Goal: Task Accomplishment & Management: Use online tool/utility

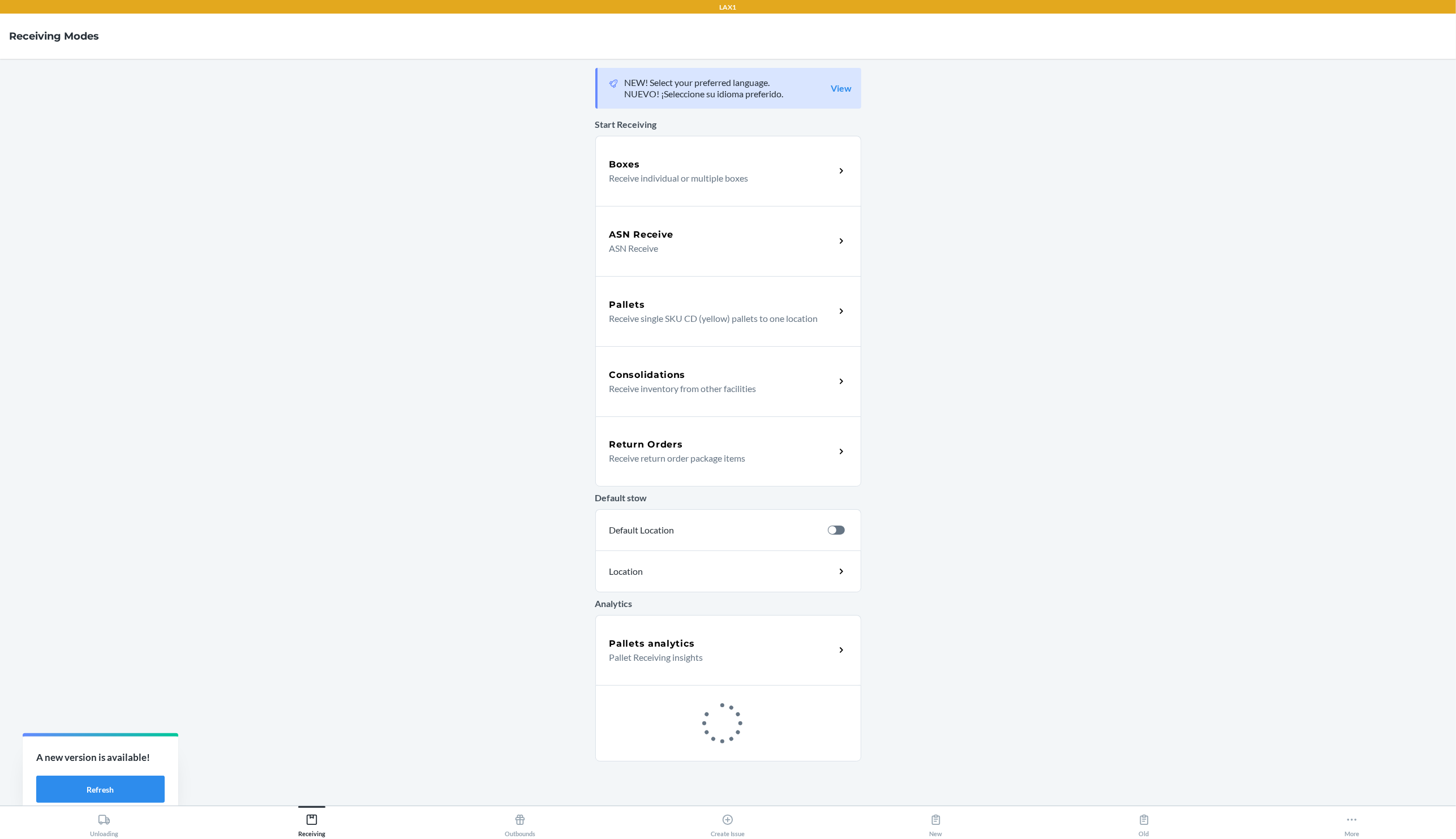
click at [661, 167] on div "Boxes" at bounding box center [722, 164] width 226 height 14
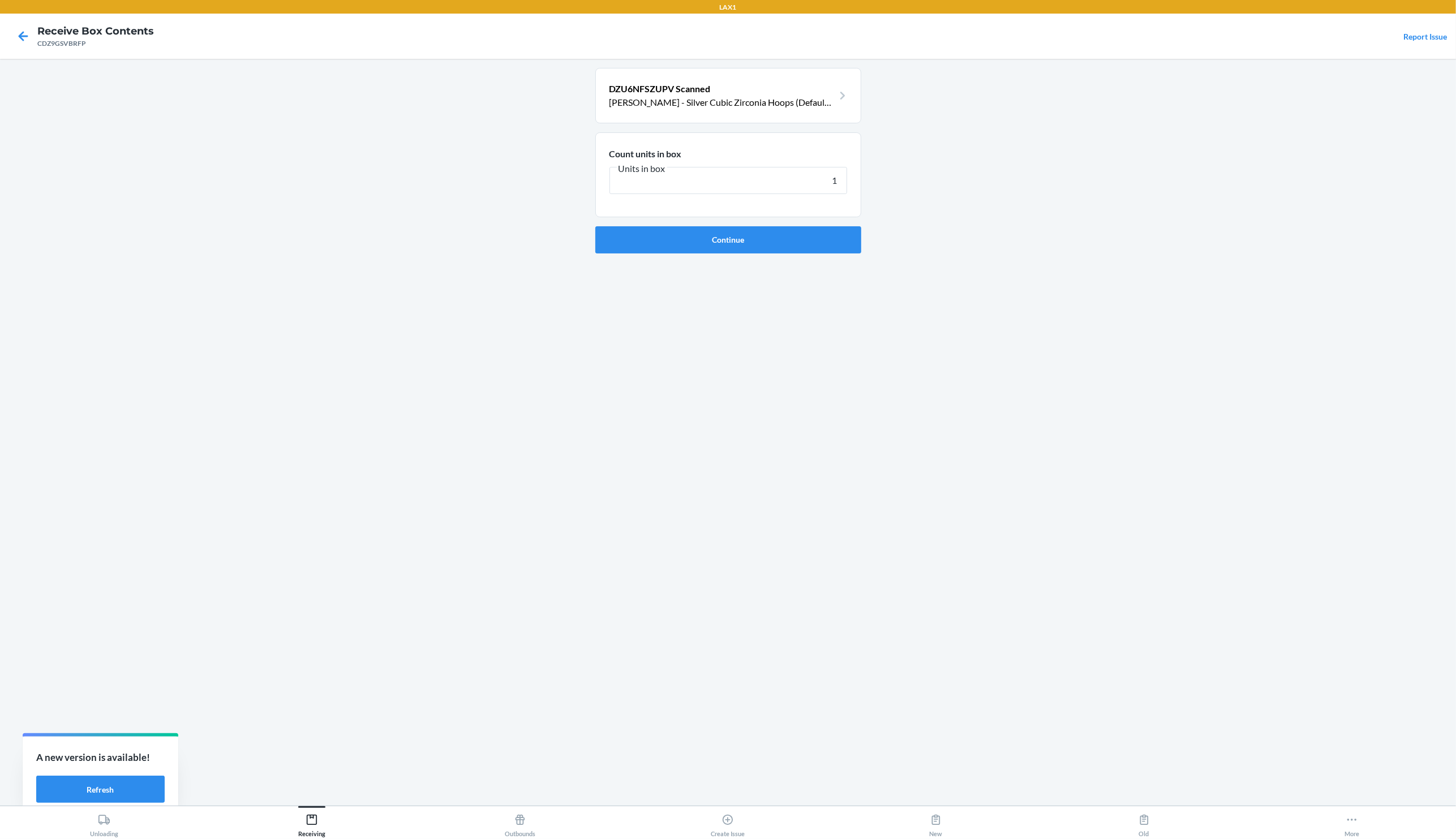
type input "10"
click button "Continue" at bounding box center [728, 240] width 266 height 27
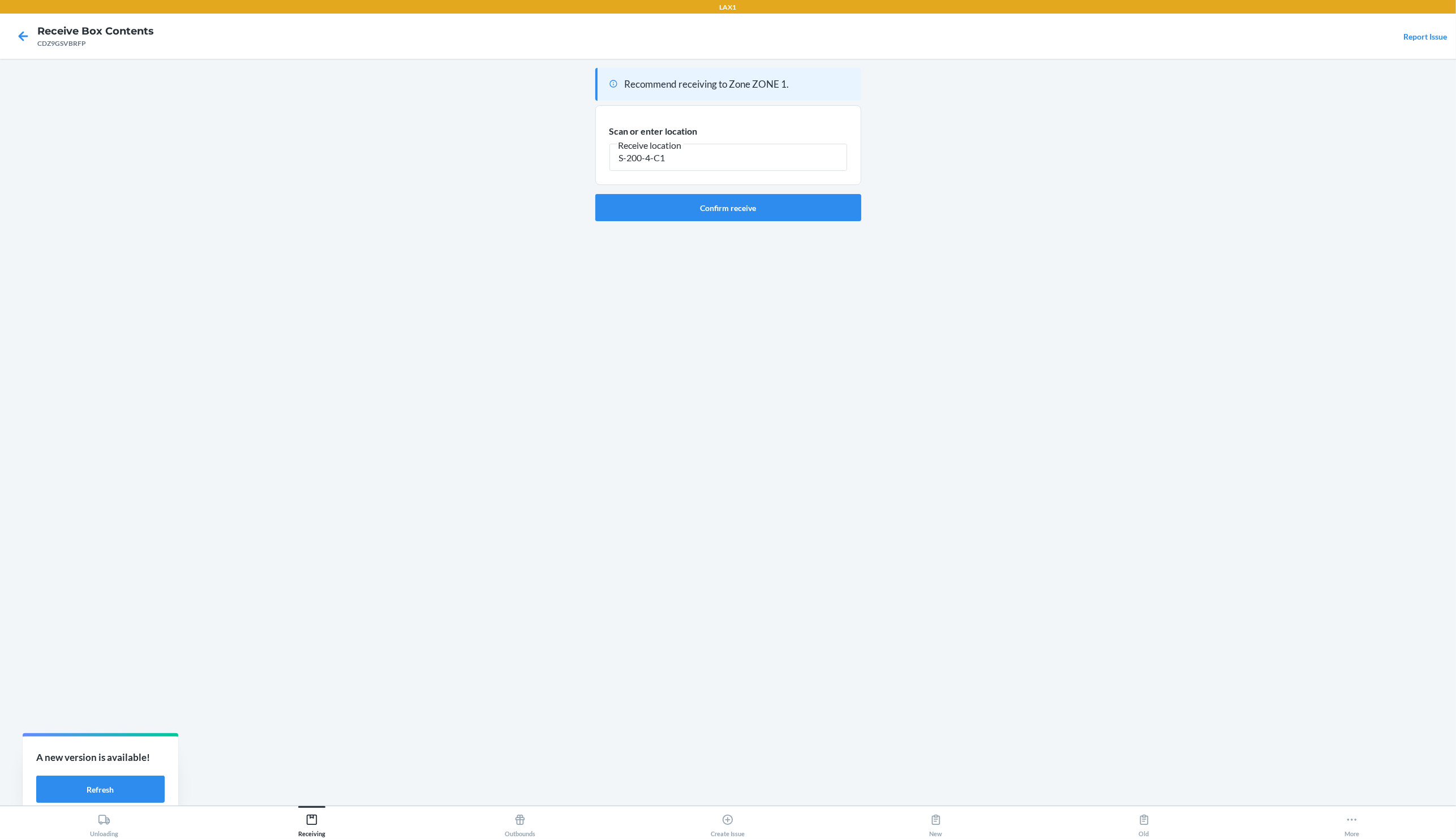
type input "S-200-4-C1"
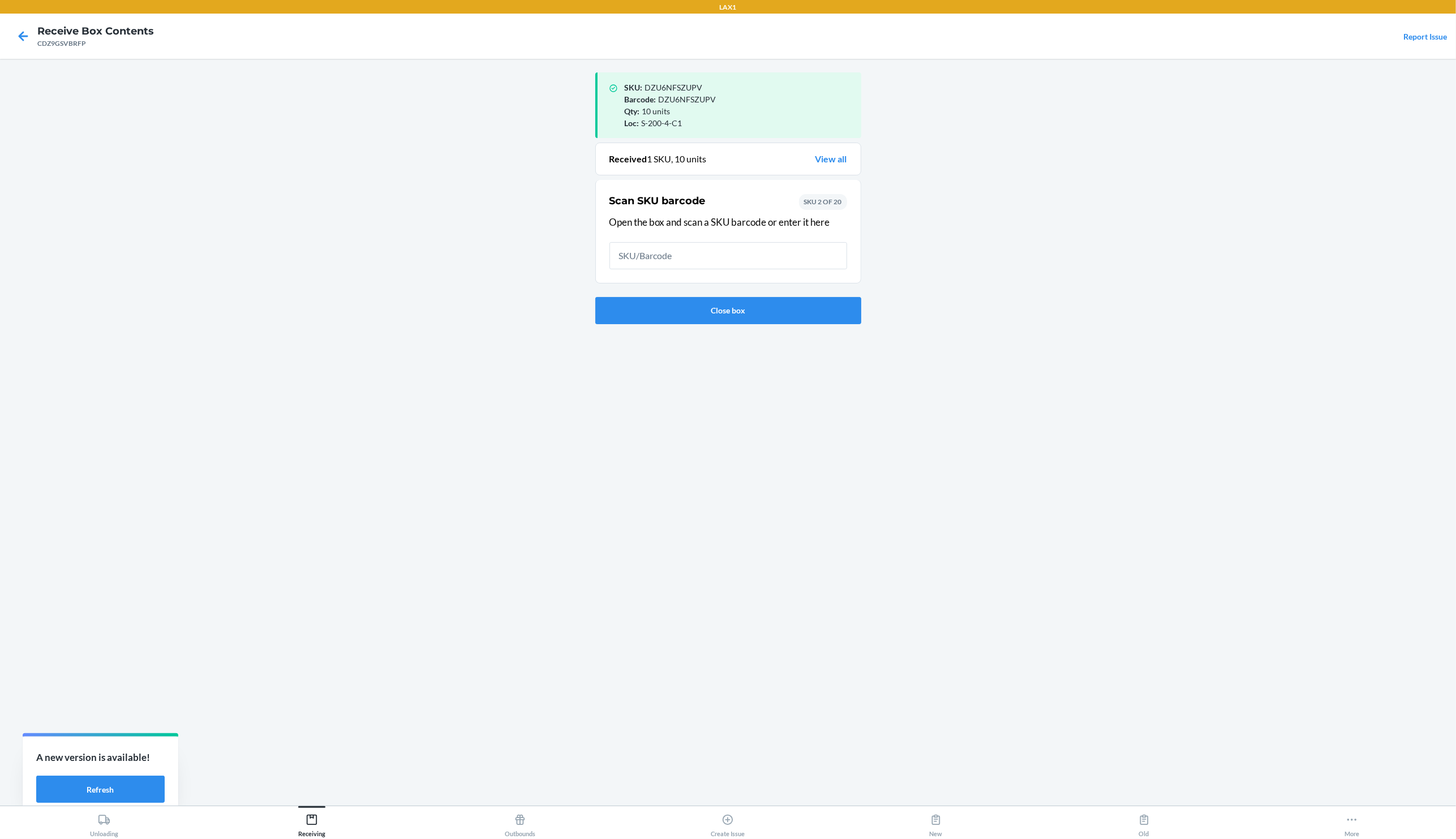
click at [838, 162] on link "View all" at bounding box center [832, 159] width 32 height 14
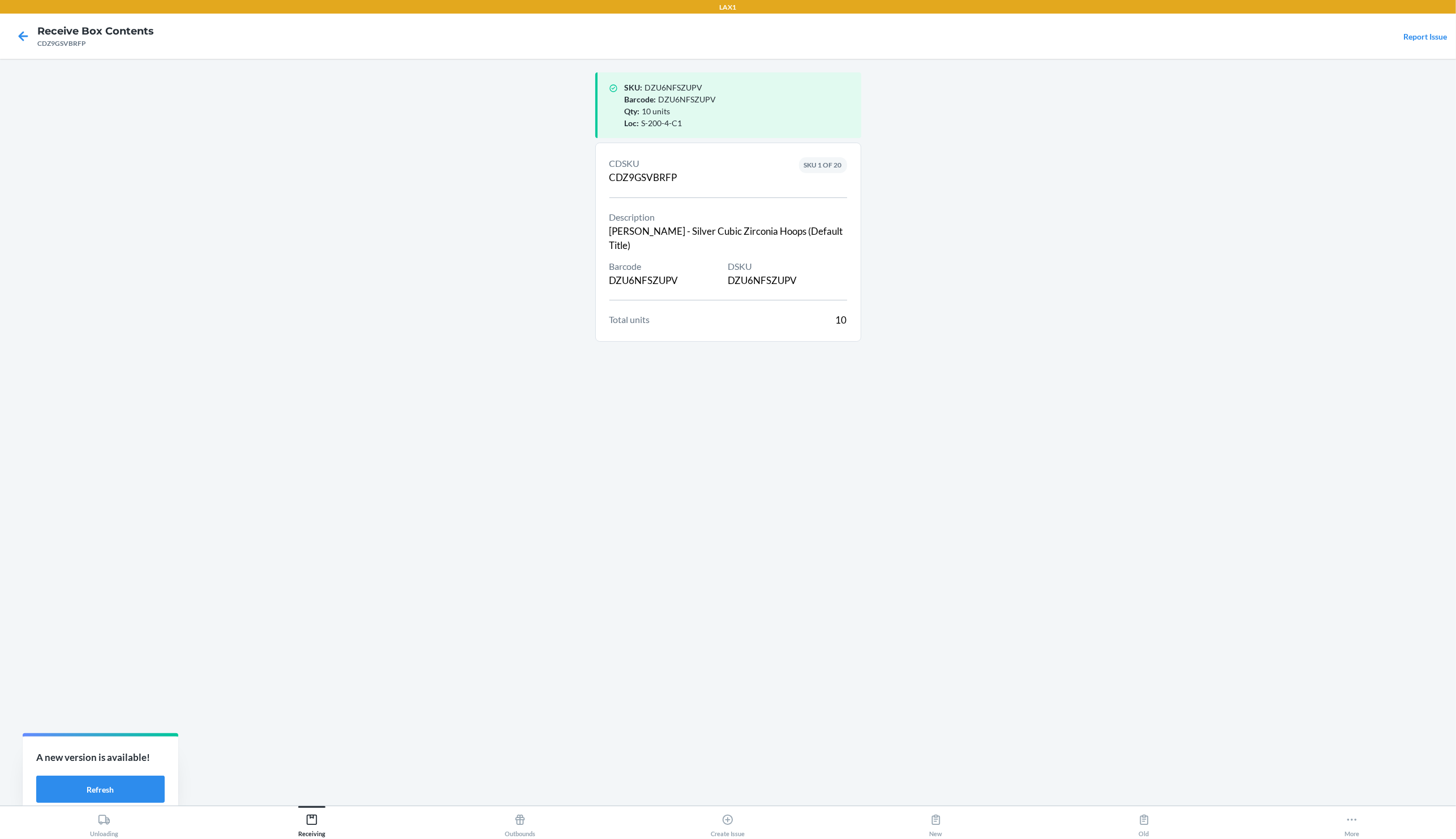
click at [57, 44] on div "CDZ9GSVBRFP" at bounding box center [96, 43] width 116 height 10
copy div "CDZ9GSVBRFP"
click at [691, 98] on span "DZU6NFSZUPV" at bounding box center [687, 99] width 57 height 10
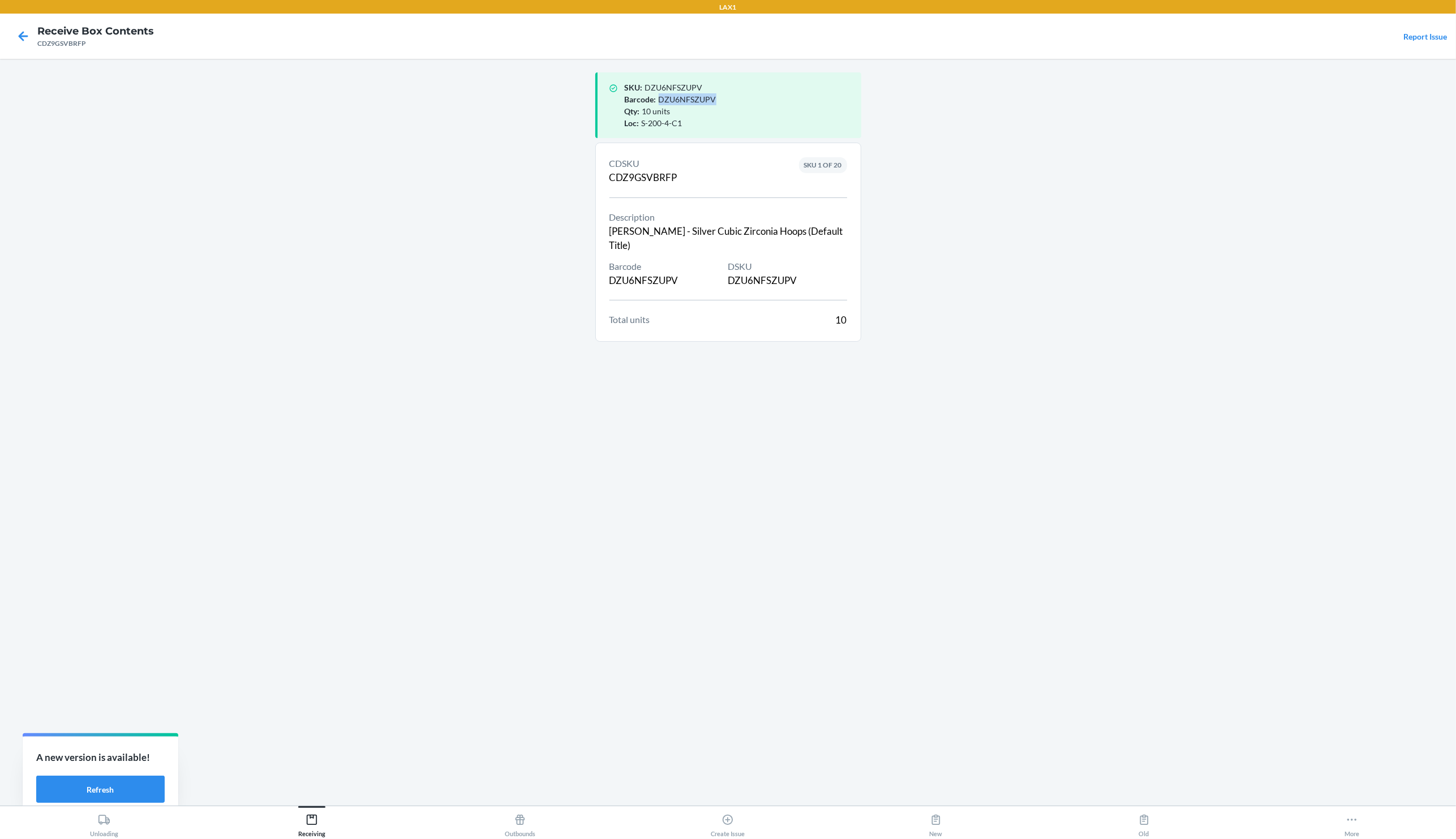
copy div "DZU6NFSZUPV"
click at [68, 42] on div "CDZ9GSVBRFP" at bounding box center [96, 43] width 116 height 10
copy div "CDZ9GSVBRFP"
